Goal: Navigation & Orientation: Find specific page/section

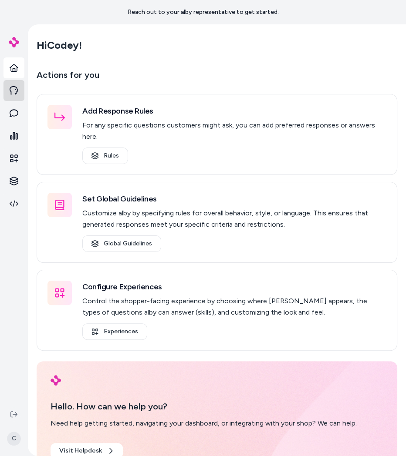
click at [20, 91] on link at bounding box center [13, 90] width 21 height 21
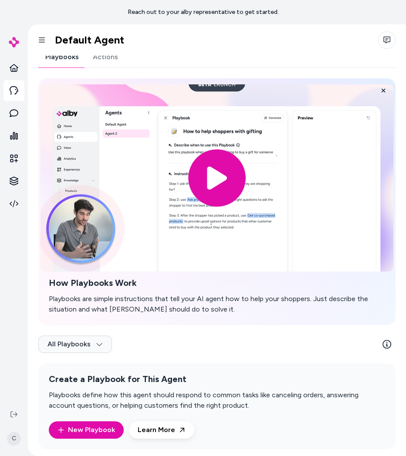
scroll to position [10, 0]
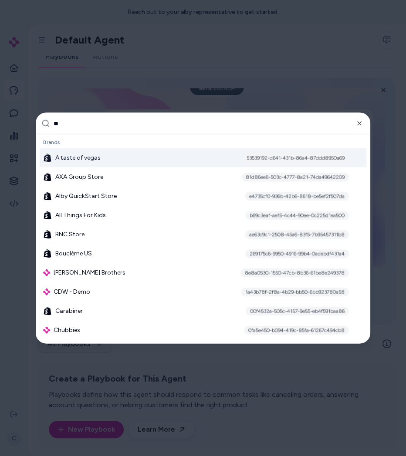
type input "***"
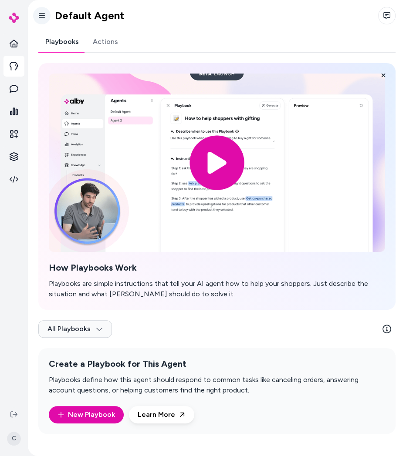
click at [47, 17] on button "button" at bounding box center [41, 15] width 17 height 17
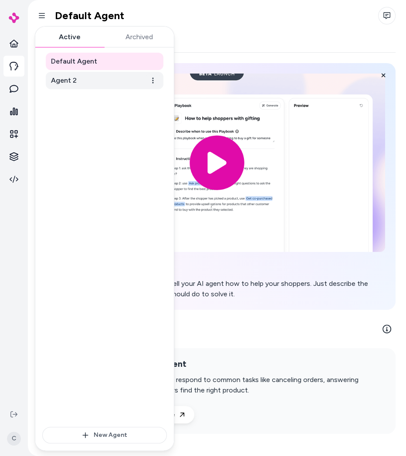
click at [66, 78] on span "Agent 2" at bounding box center [64, 80] width 26 height 10
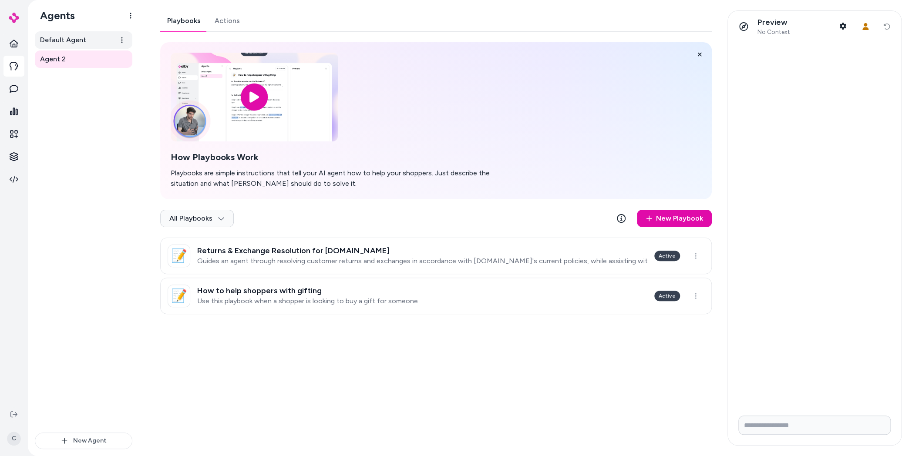
click at [70, 44] on span "Default Agent" at bounding box center [63, 40] width 46 height 10
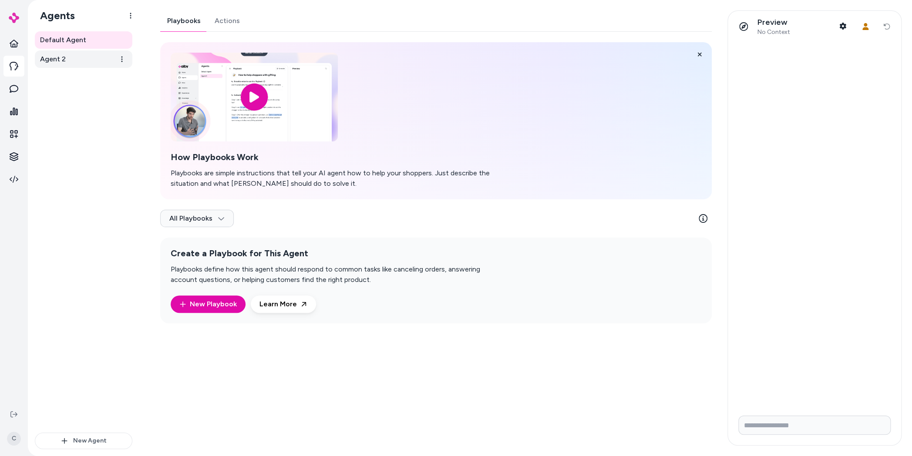
click at [69, 62] on link "Agent 2" at bounding box center [84, 59] width 98 height 17
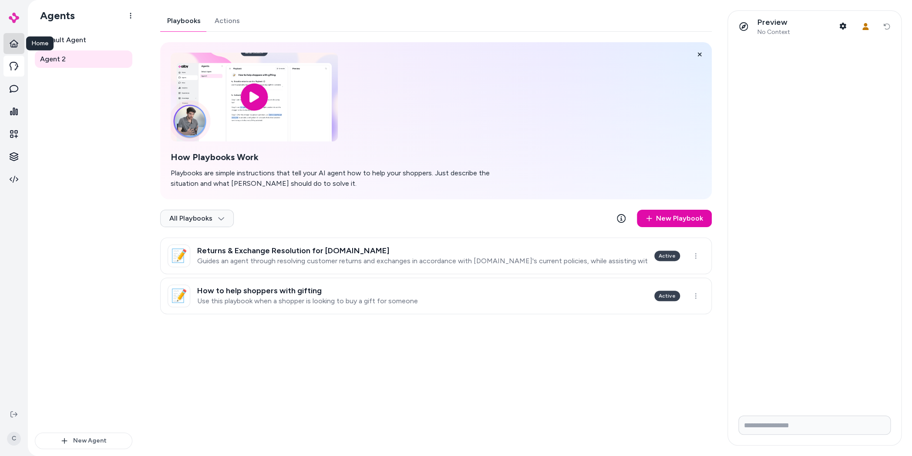
click at [15, 44] on icon at bounding box center [14, 43] width 9 height 9
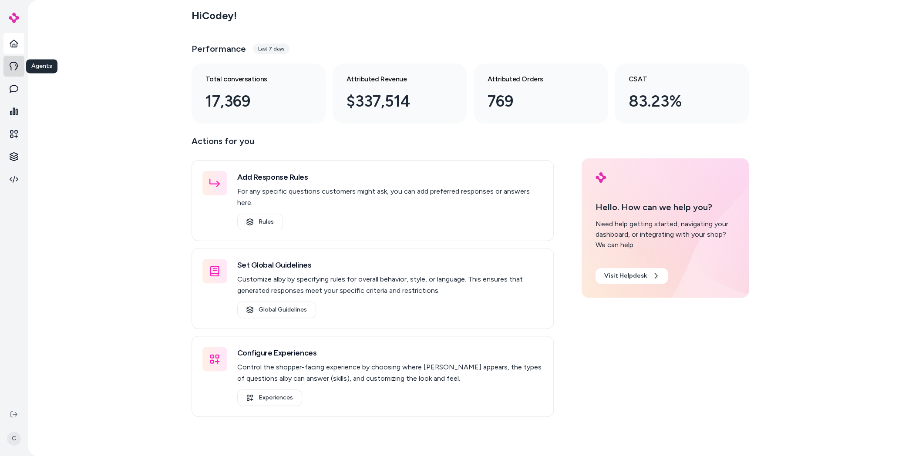
click at [17, 69] on icon at bounding box center [14, 66] width 9 height 9
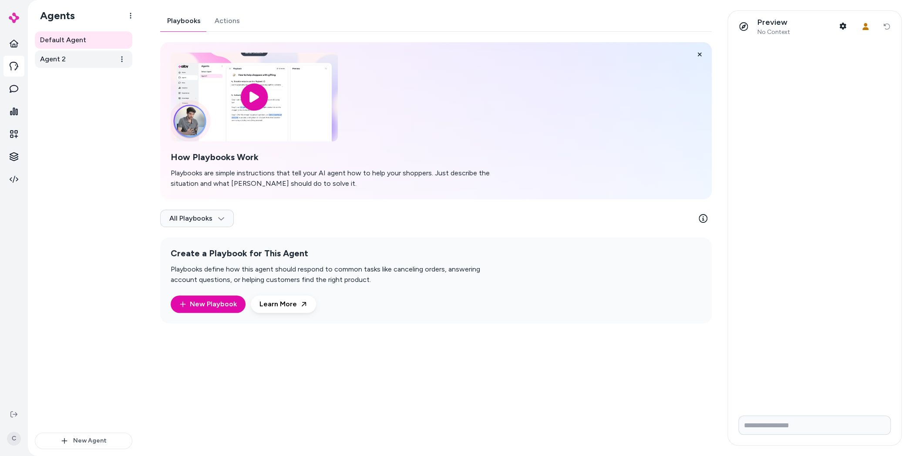
click at [99, 61] on link "Agent 2" at bounding box center [84, 59] width 98 height 17
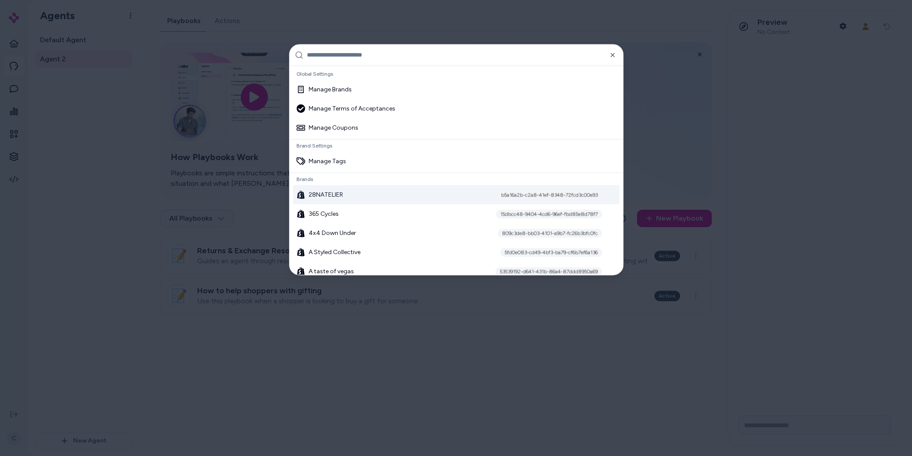
scroll to position [716, 0]
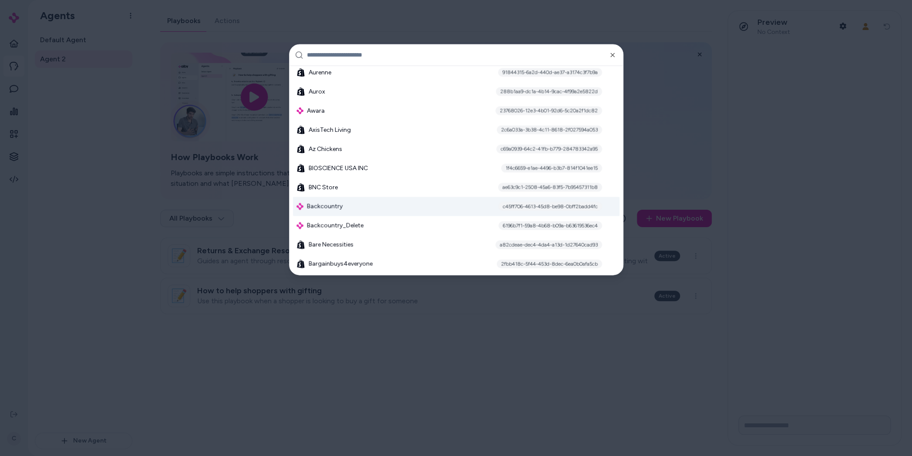
click at [385, 201] on div "Backcountry c45ff706-4613-45d8-be98-0bff2badd4fc" at bounding box center [456, 206] width 327 height 19
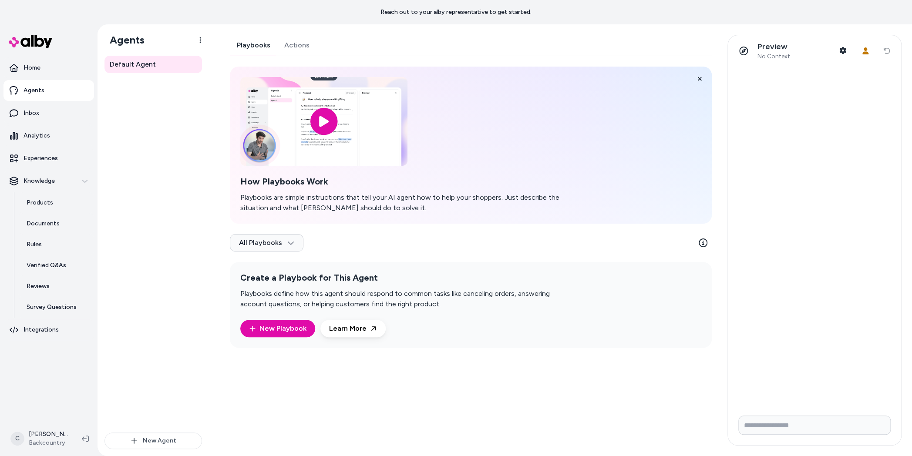
click at [33, 88] on p "Agents" at bounding box center [34, 90] width 21 height 9
click at [49, 76] on link "Home" at bounding box center [48, 67] width 91 height 21
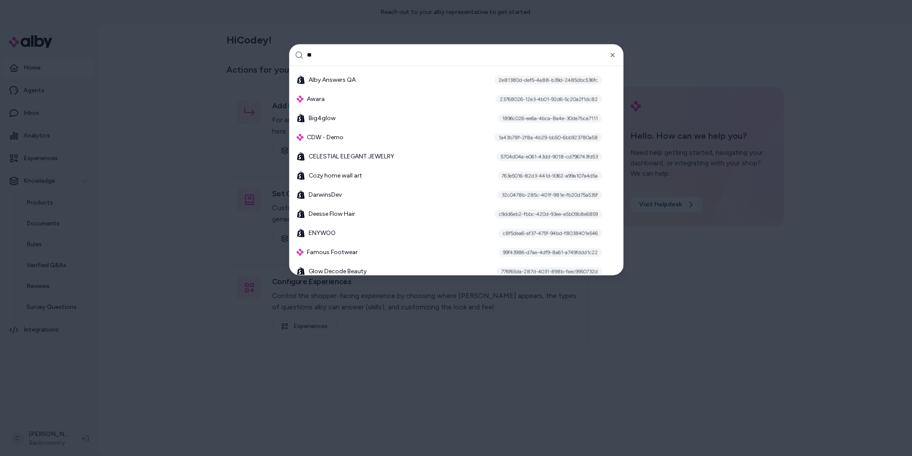
type input "***"
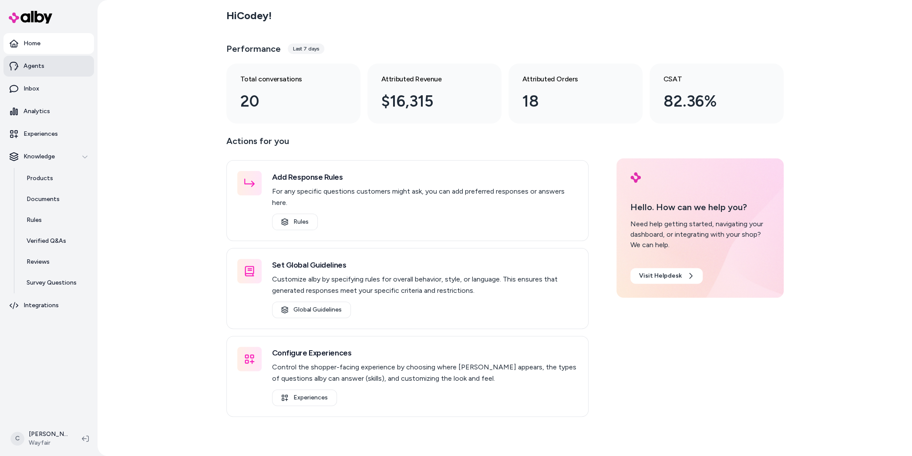
click at [47, 68] on link "Agents" at bounding box center [48, 66] width 91 height 21
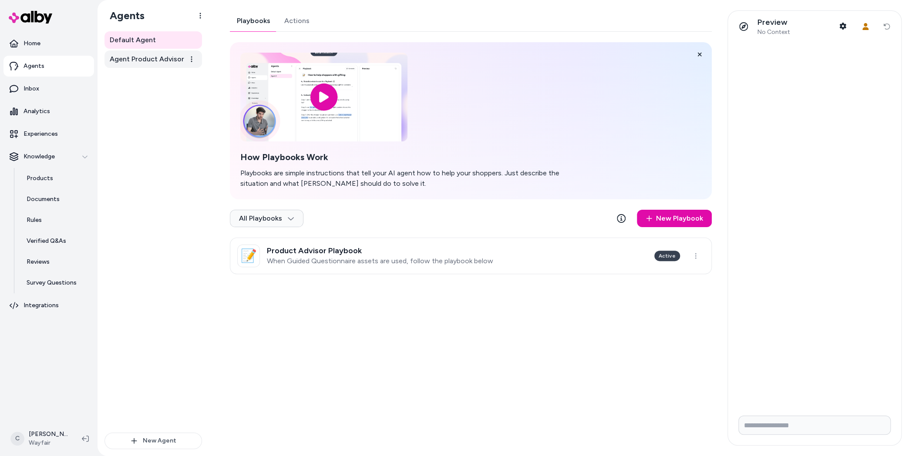
click at [114, 55] on span "Agent Product Advisor" at bounding box center [147, 59] width 74 height 10
click at [144, 62] on span "Agent Product Advisor" at bounding box center [147, 59] width 74 height 10
click at [314, 330] on div "Playbooks Actions How Playbooks Work Playbooks are simple instructions that tel…" at bounding box center [468, 228] width 498 height 436
